Goal: Find specific page/section: Find specific page/section

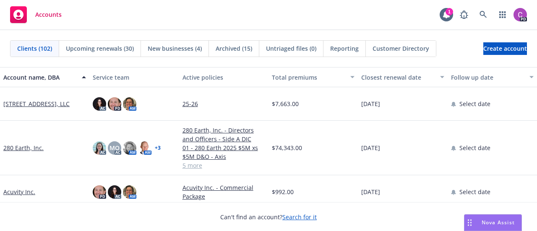
click at [400, 49] on span "Customer Directory" at bounding box center [401, 48] width 57 height 9
